Goal: Find contact information: Find contact information

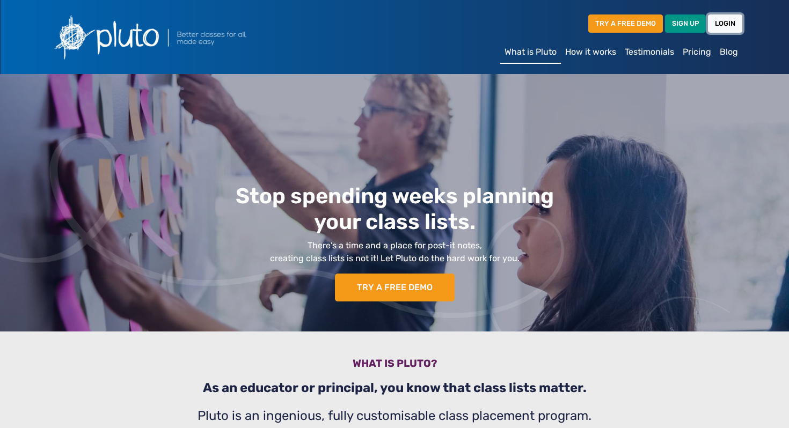
click at [721, 26] on link "LOGIN" at bounding box center [725, 23] width 34 height 18
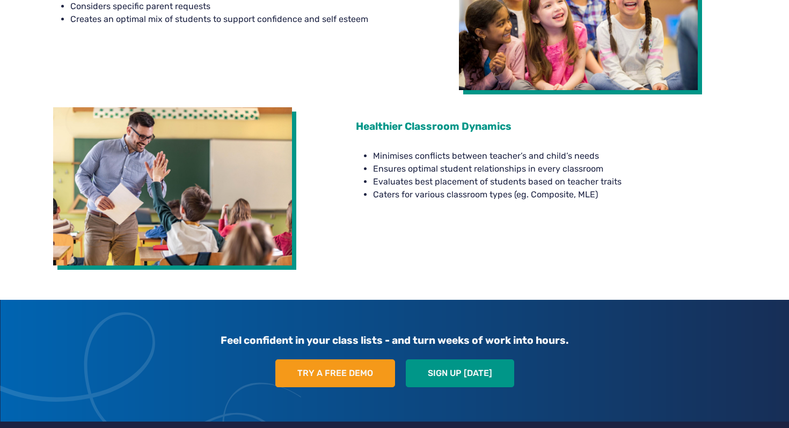
scroll to position [2077, 0]
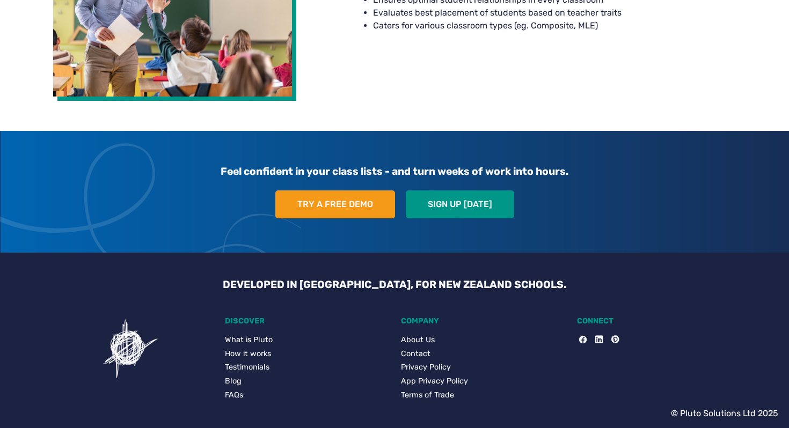
click at [410, 349] on link "Contact" at bounding box center [482, 354] width 163 height 12
